Goal: Task Accomplishment & Management: Complete application form

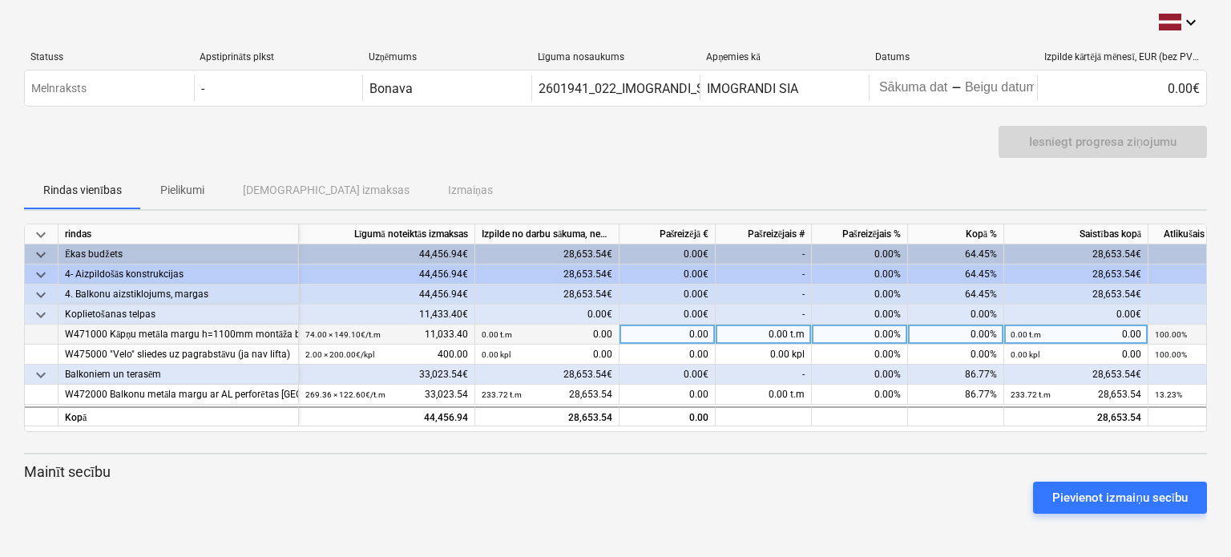
click at [671, 333] on div "0.00" at bounding box center [668, 335] width 96 height 20
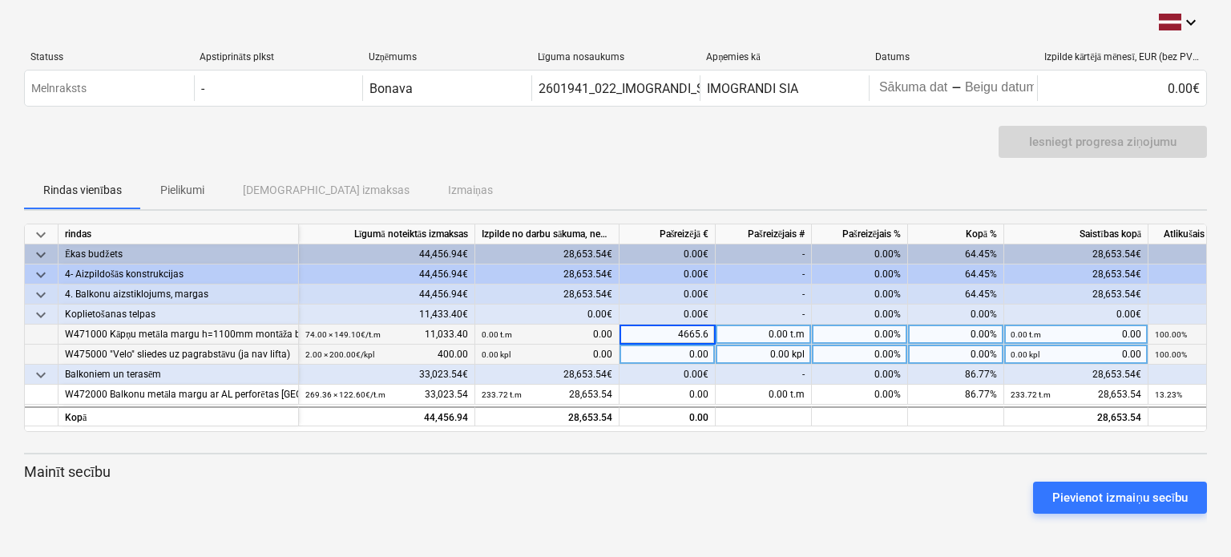
type input "4665.60"
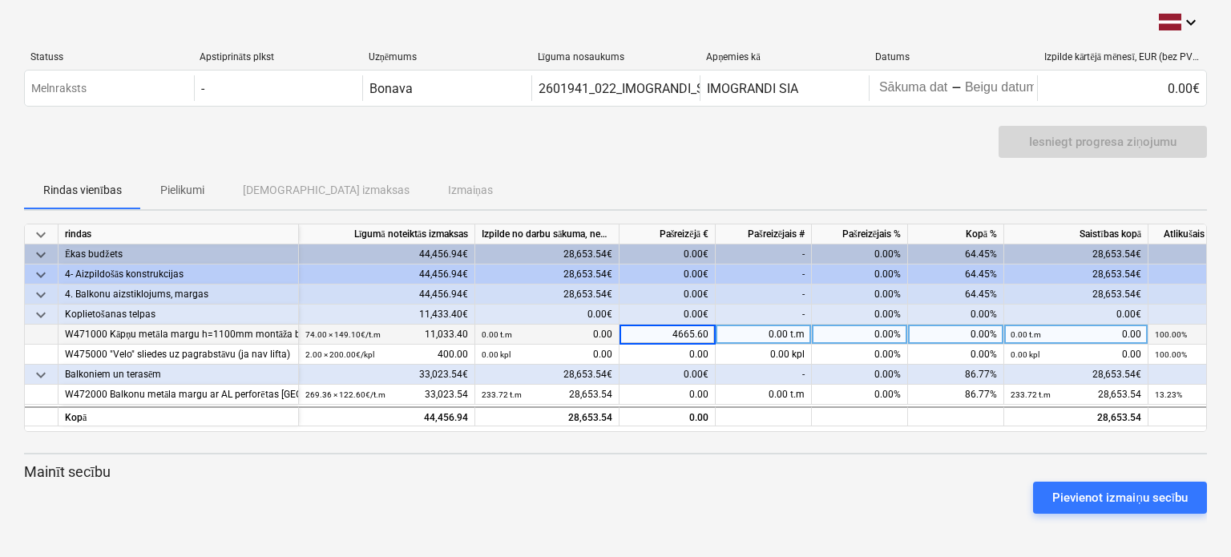
click at [797, 491] on div "Pievienot izmaiņu secību" at bounding box center [616, 497] width 1196 height 45
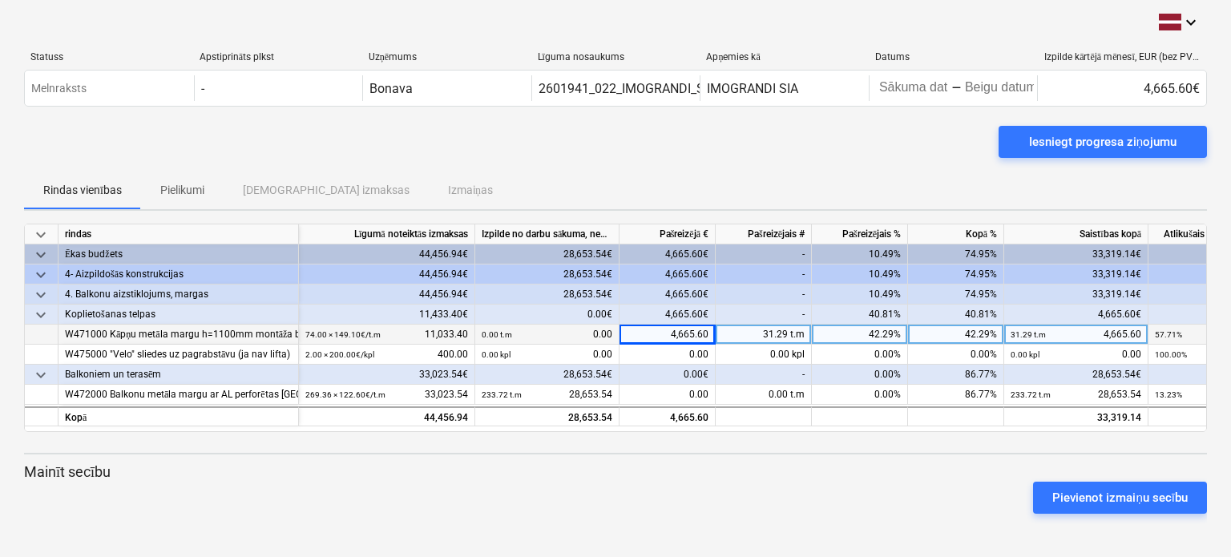
click at [700, 333] on div "4,665.60" at bounding box center [668, 335] width 96 height 20
click at [709, 329] on input "4665.6" at bounding box center [667, 334] width 95 height 19
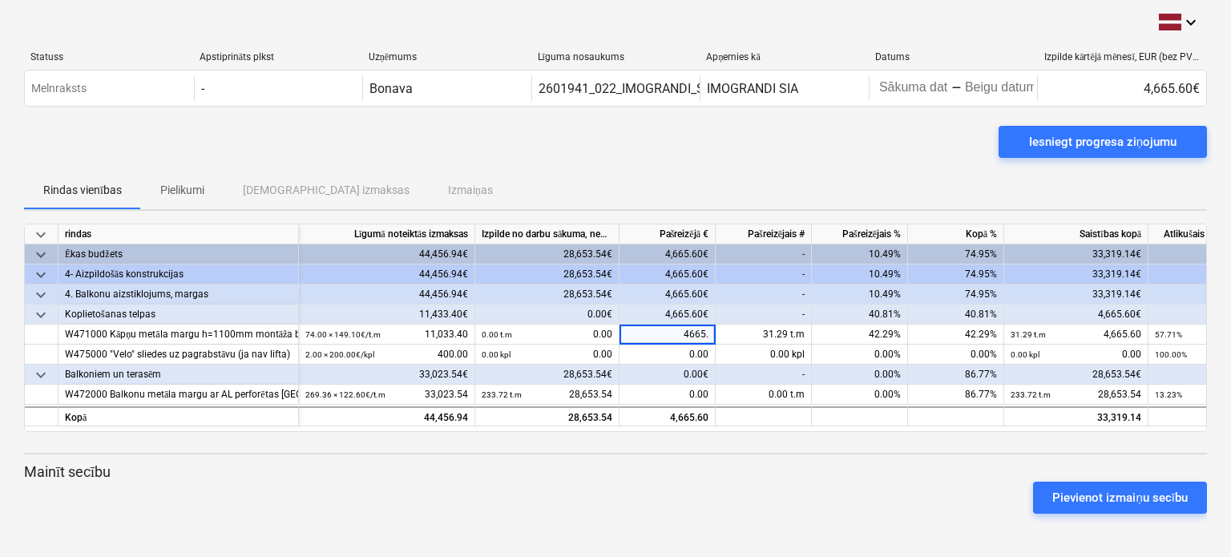
type input "4665.4"
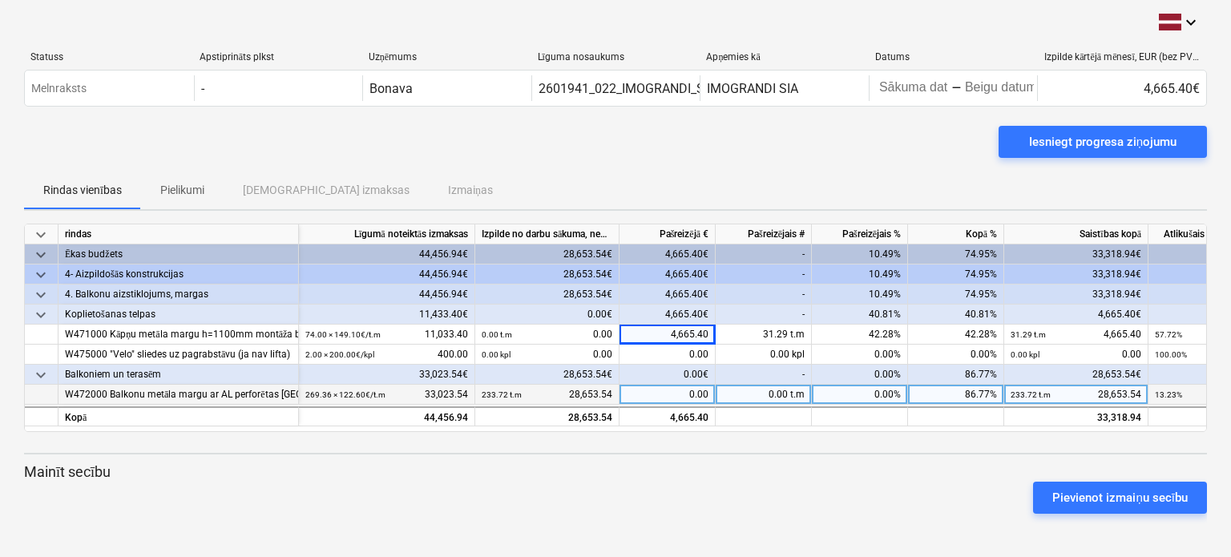
click at [670, 398] on div "0.00" at bounding box center [668, 395] width 96 height 20
type input "4370"
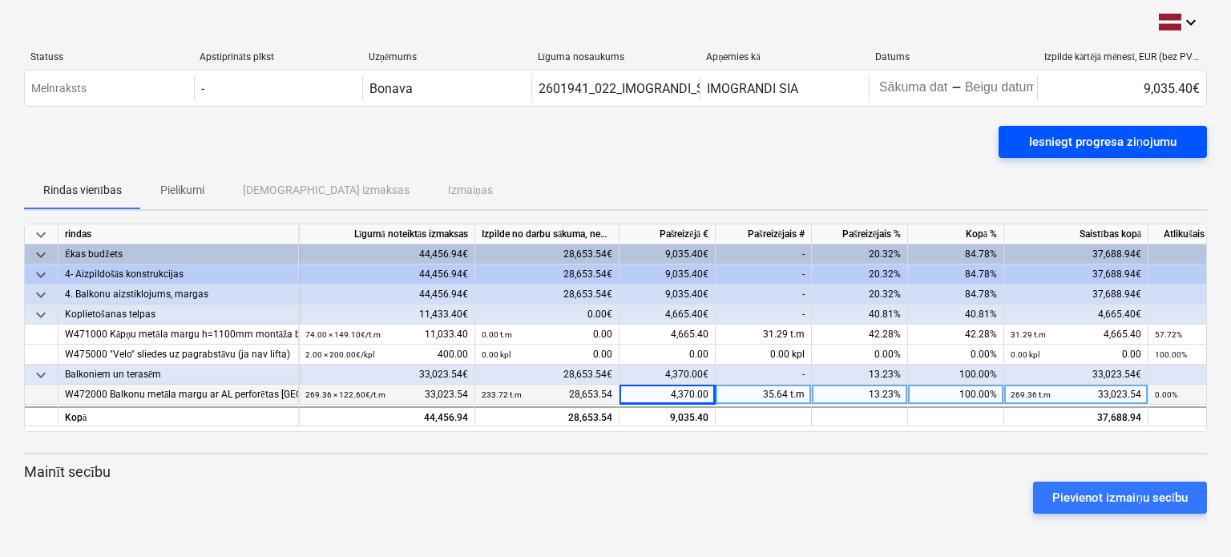
click at [1105, 143] on div "Iesniegt progresa ziņojumu" at bounding box center [1102, 141] width 147 height 21
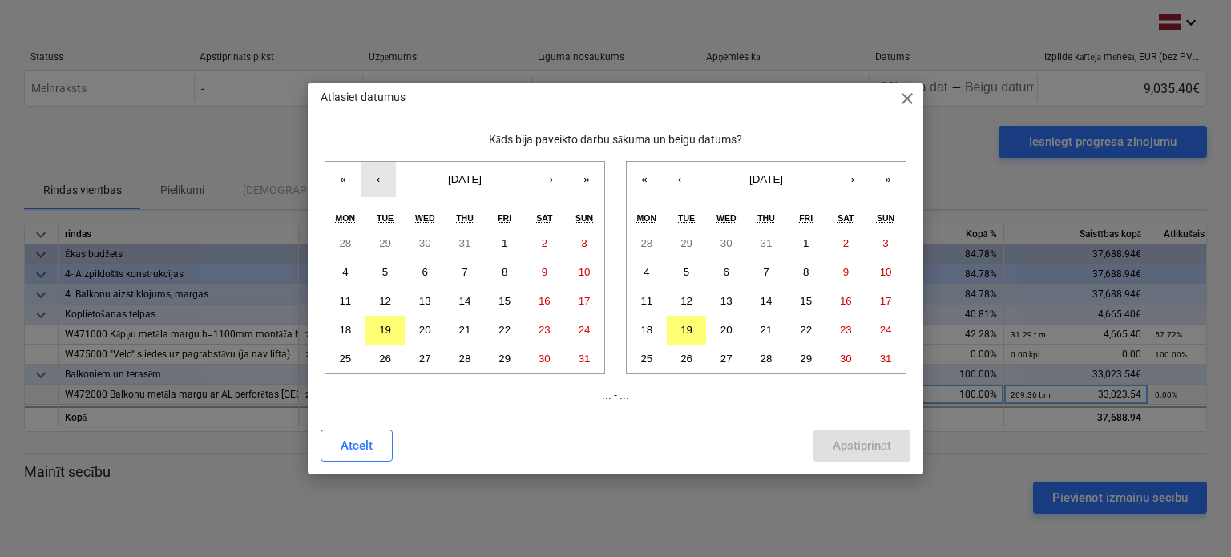
click at [385, 179] on button "‹" at bounding box center [378, 179] width 35 height 35
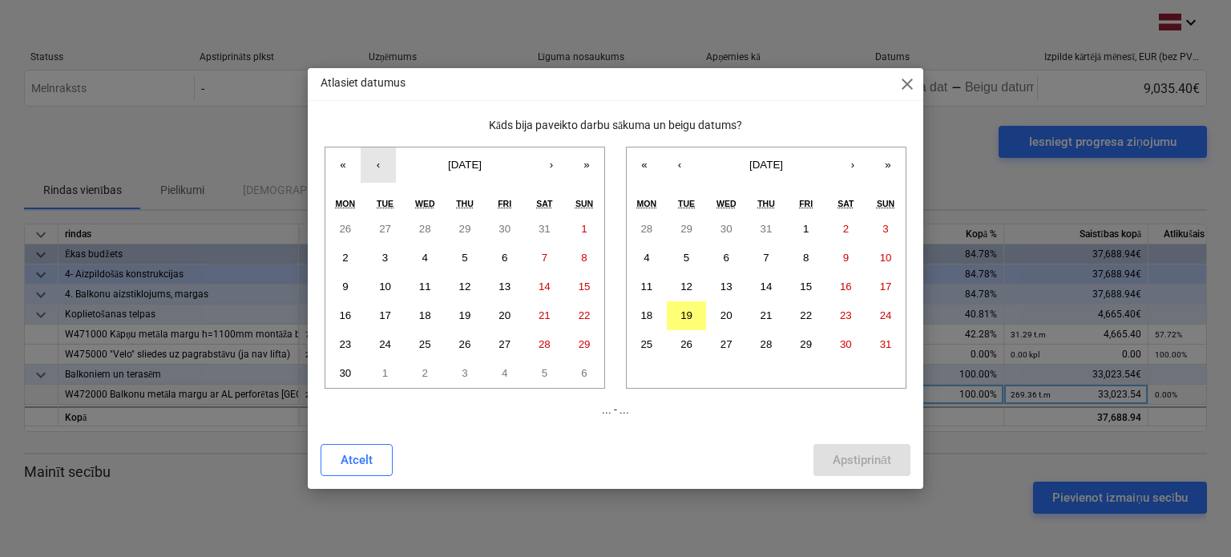
click at [385, 179] on button "‹" at bounding box center [378, 164] width 35 height 35
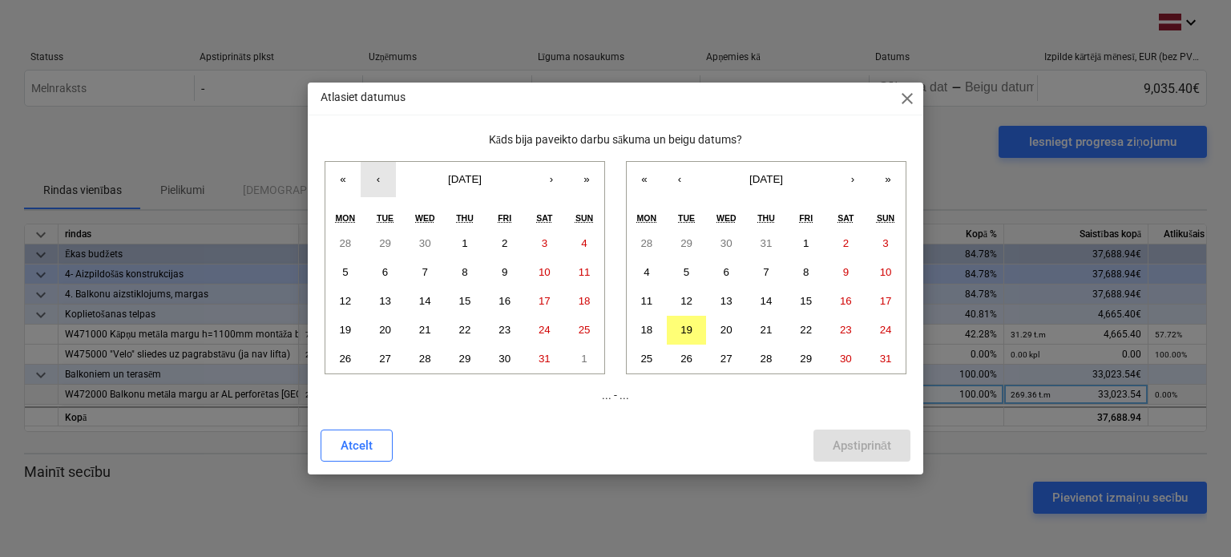
click at [378, 177] on button "‹" at bounding box center [378, 179] width 35 height 35
click at [551, 178] on button "›" at bounding box center [551, 179] width 35 height 35
click at [343, 353] on abbr "26" at bounding box center [345, 359] width 12 height 12
click at [687, 329] on abbr "19" at bounding box center [687, 330] width 12 height 12
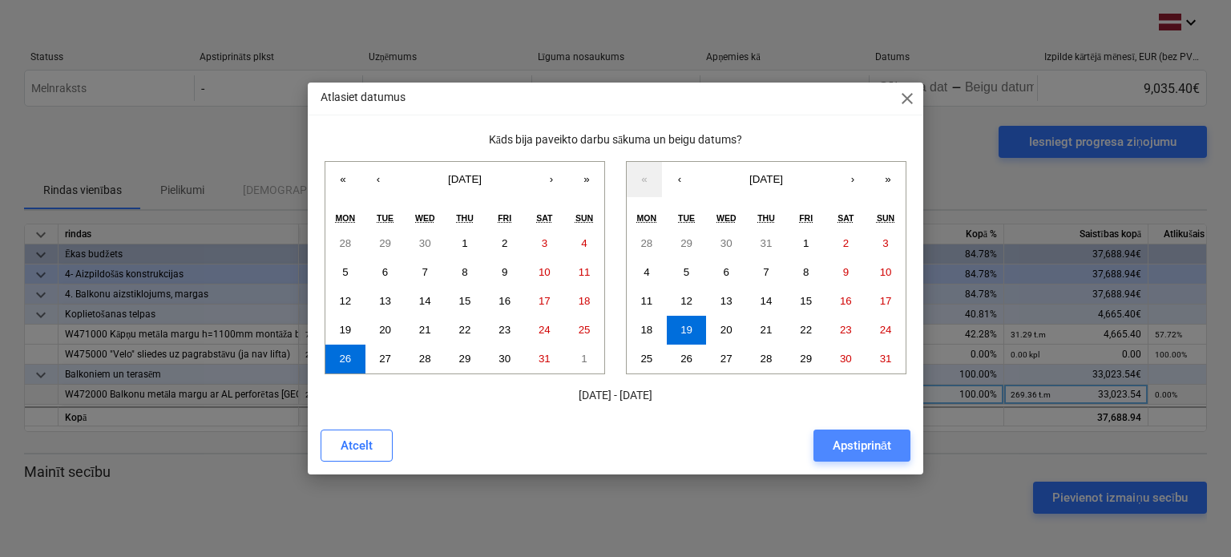
click at [852, 446] on div "Apstiprināt" at bounding box center [862, 445] width 59 height 21
